Goal: Task Accomplishment & Management: Manage account settings

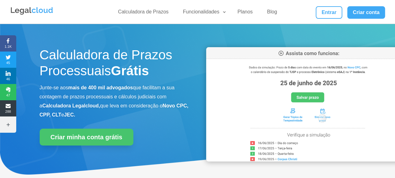
click at [326, 5] on div "Calculadora de Prazos Funcionalidades Calculadora de Prazos DJEN/DJE Prazos e A…" at bounding box center [198, 12] width 376 height 24
click at [326, 16] on link "Entrar" at bounding box center [329, 12] width 26 height 12
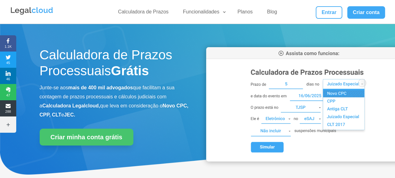
click at [326, 20] on div "Calculadora de Prazos Funcionalidades Calculadora de Prazos DJEN/DJE Prazos e A…" at bounding box center [198, 12] width 376 height 24
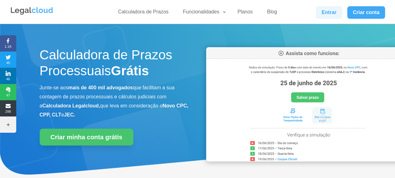
click at [328, 8] on link "Entrar" at bounding box center [329, 12] width 26 height 12
